Goal: Task Accomplishment & Management: Manage account settings

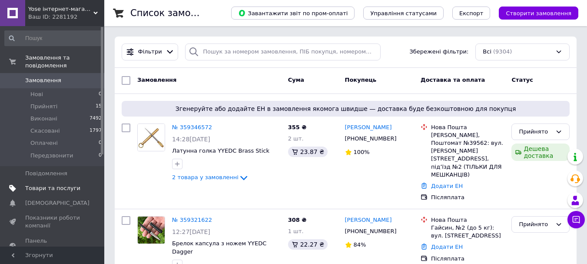
click at [85, 184] on span at bounding box center [92, 188] width 24 height 8
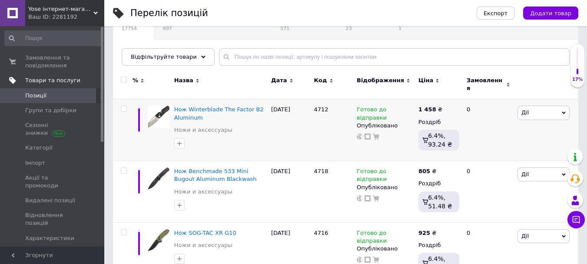
scroll to position [87, 0]
click at [123, 106] on input "checkbox" at bounding box center [124, 109] width 6 height 6
checkbox input "true"
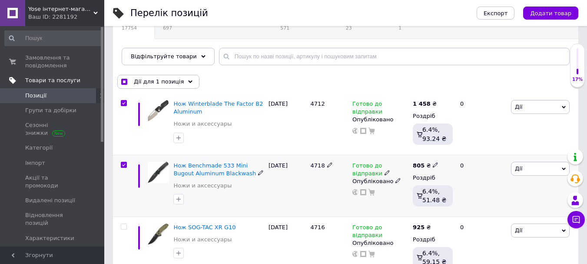
checkbox input "true"
click at [126, 227] on input "checkbox" at bounding box center [124, 227] width 6 height 6
checkbox input "true"
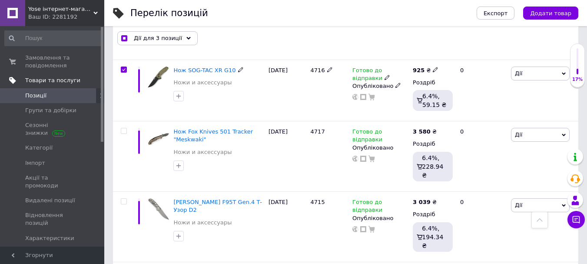
scroll to position [261, 0]
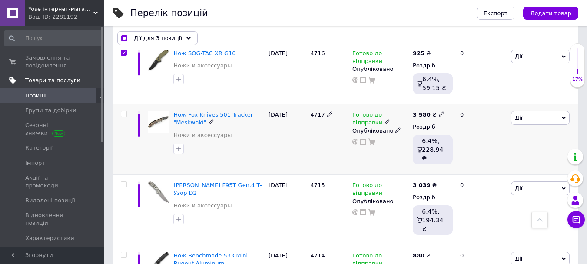
click at [121, 111] on input "checkbox" at bounding box center [124, 114] width 6 height 6
checkbox input "true"
click at [126, 182] on input "checkbox" at bounding box center [124, 185] width 6 height 6
checkbox input "true"
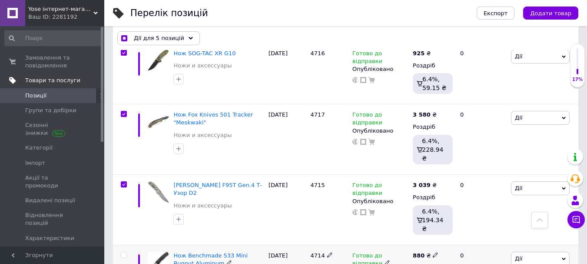
click at [129, 252] on div at bounding box center [123, 255] width 17 height 6
click at [127, 252] on div at bounding box center [123, 255] width 17 height 6
checkbox input "true"
click at [124, 252] on input "checkbox" at bounding box center [124, 255] width 6 height 6
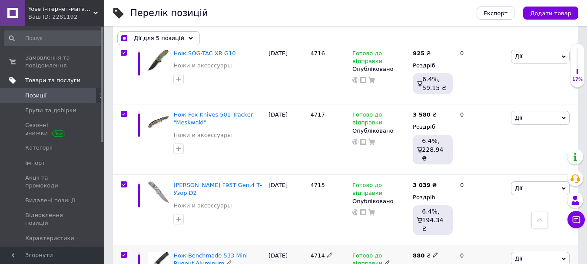
checkbox input "true"
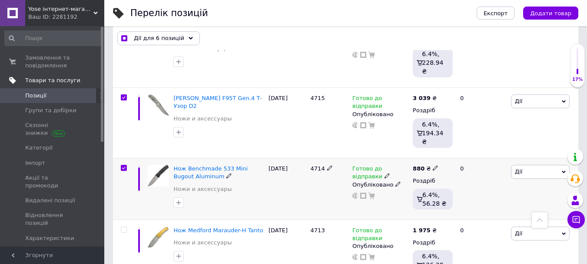
scroll to position [435, 0]
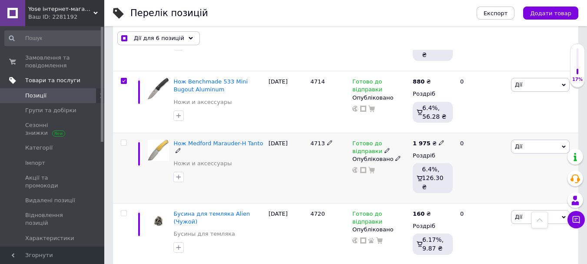
click at [121, 140] on input "checkbox" at bounding box center [124, 143] width 6 height 6
checkbox input "true"
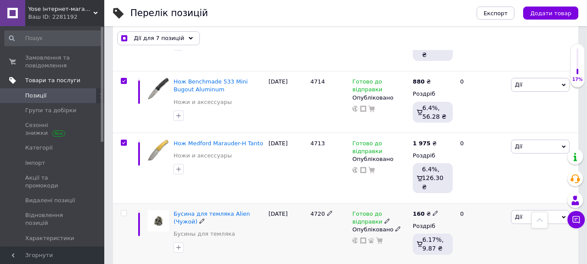
click at [123, 210] on input "checkbox" at bounding box center [124, 213] width 6 height 6
checkbox input "true"
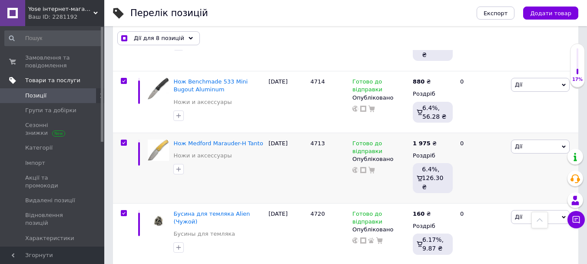
checkbox input "true"
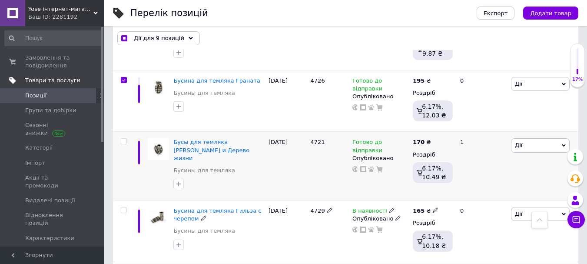
scroll to position [609, 0]
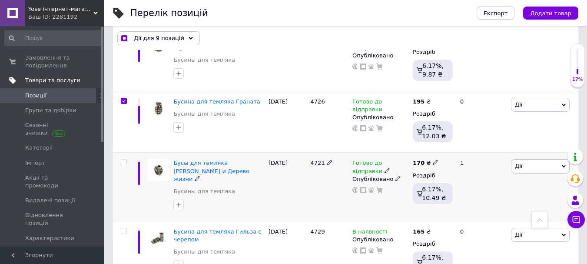
click at [122, 160] on input "checkbox" at bounding box center [124, 163] width 6 height 6
checkbox input "true"
click at [124, 228] on input "checkbox" at bounding box center [124, 231] width 6 height 6
checkbox input "true"
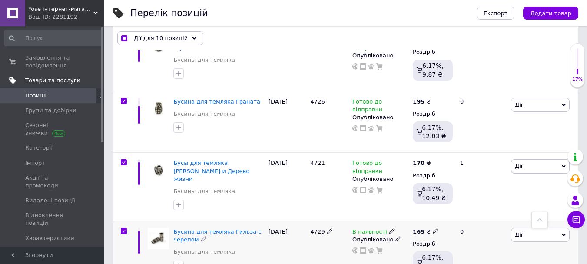
checkbox input "true"
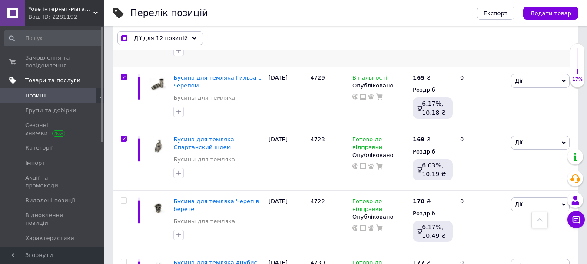
scroll to position [783, 0]
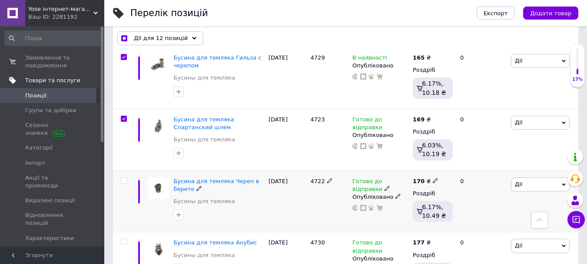
click at [123, 178] on input "checkbox" at bounding box center [124, 181] width 6 height 6
checkbox input "true"
click at [123, 239] on input "checkbox" at bounding box center [124, 242] width 6 height 6
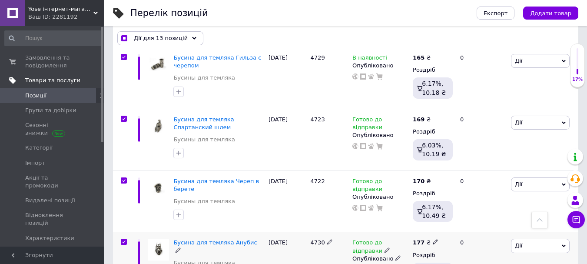
checkbox input "true"
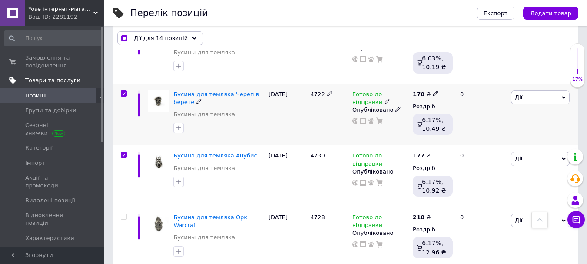
scroll to position [957, 0]
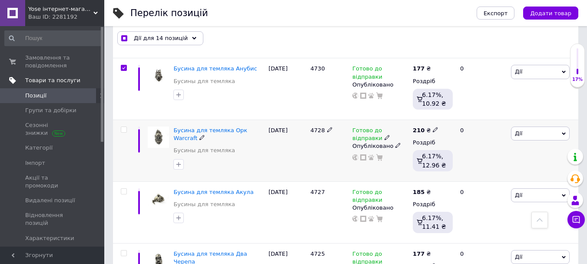
click at [121, 127] on input "checkbox" at bounding box center [124, 130] width 6 height 6
checkbox input "true"
click at [121, 188] on span at bounding box center [124, 191] width 6 height 6
click at [121, 189] on input "checkbox" at bounding box center [124, 192] width 6 height 6
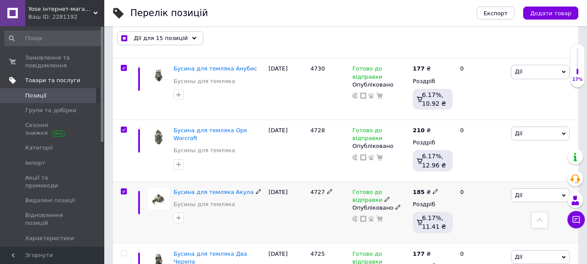
checkbox input "true"
click at [123, 250] on input "checkbox" at bounding box center [124, 253] width 6 height 6
checkbox input "true"
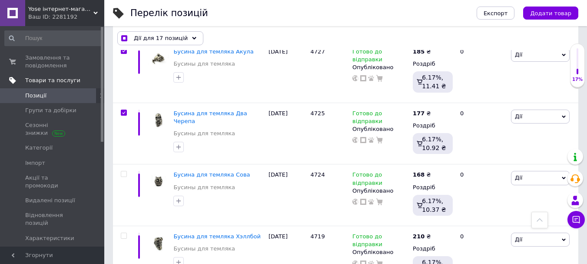
scroll to position [1131, 0]
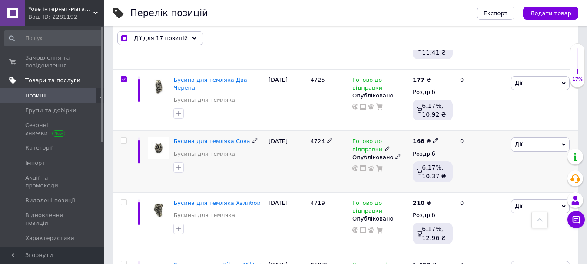
click at [124, 138] on input "checkbox" at bounding box center [124, 141] width 6 height 6
checkbox input "true"
click at [123, 200] on input "checkbox" at bounding box center [124, 203] width 6 height 6
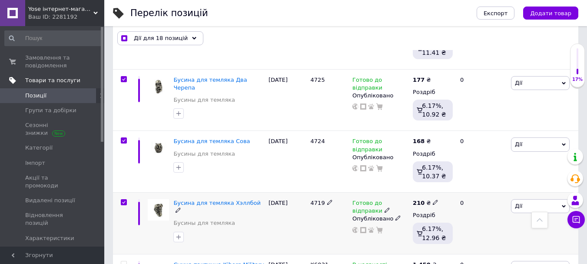
checkbox input "true"
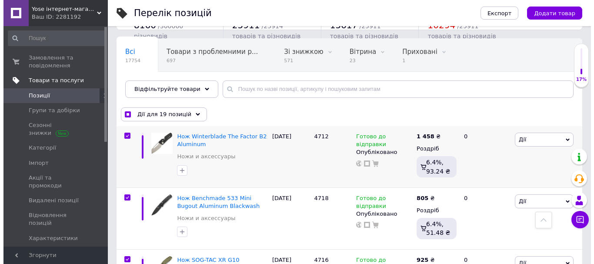
scroll to position [0, 0]
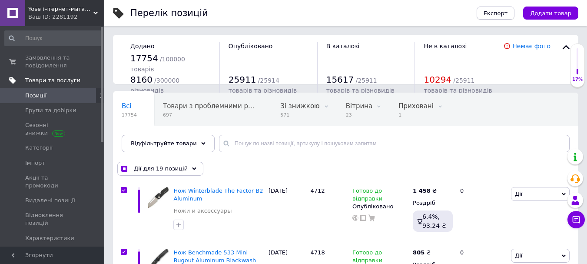
click at [504, 13] on span "Експорт" at bounding box center [496, 13] width 24 height 7
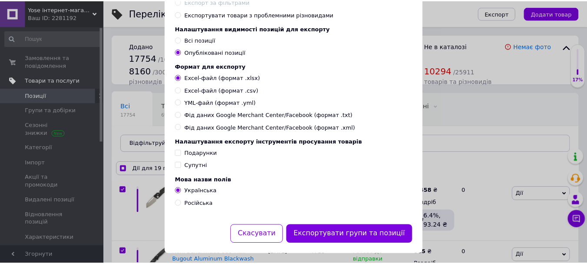
scroll to position [127, 0]
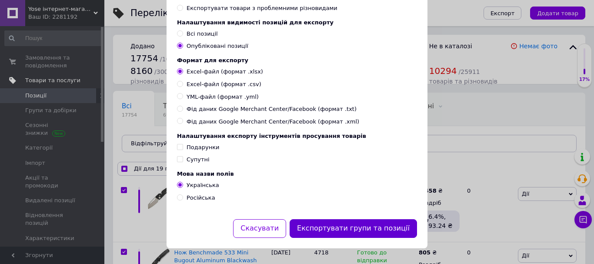
click at [350, 225] on button "Експортувати групи та позиції" at bounding box center [353, 228] width 127 height 19
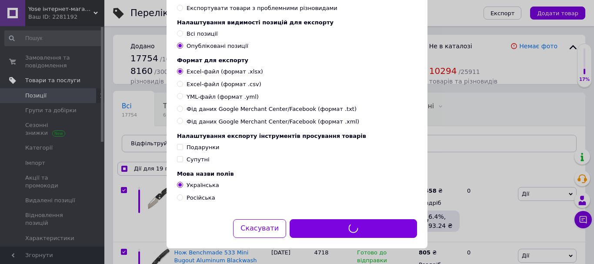
checkbox input "true"
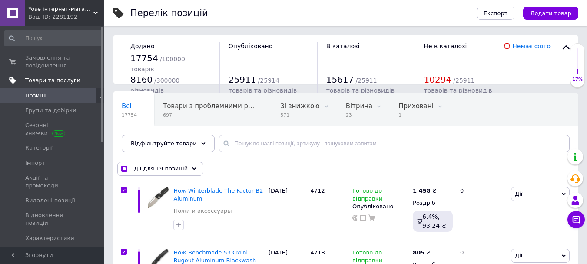
click at [63, 249] on span "[DEMOGRAPHIC_DATA]" at bounding box center [52, 253] width 55 height 8
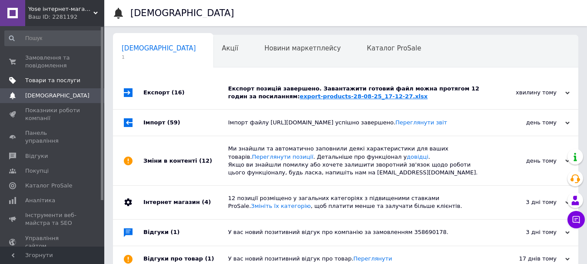
click at [300, 100] on link "export-products-28-08-25_17-12-27.xlsx" at bounding box center [364, 96] width 128 height 7
